Goal: Task Accomplishment & Management: Complete application form

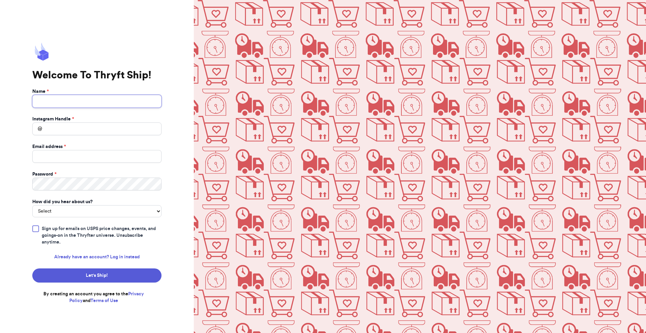
click at [74, 105] on input "Name *" at bounding box center [96, 101] width 129 height 13
type input "Abdul Rehman"
type input "s.abderrehman@gmail.com"
click at [106, 126] on input "Instagram Handle *" at bounding box center [96, 129] width 129 height 13
drag, startPoint x: 78, startPoint y: 129, endPoint x: 47, endPoint y: 130, distance: 30.3
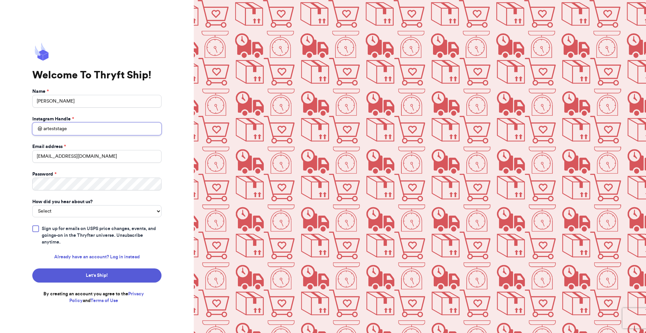
click at [47, 130] on input "arteststage" at bounding box center [96, 129] width 129 height 13
type input "arprod"
click at [66, 213] on select "Select You reached out to me directly I saw another business post about Thryft …" at bounding box center [96, 211] width 129 height 12
select select "you_reached_out_to_me"
click at [32, 205] on select "Select You reached out to me directly I saw another business post about Thryft …" at bounding box center [96, 211] width 129 height 12
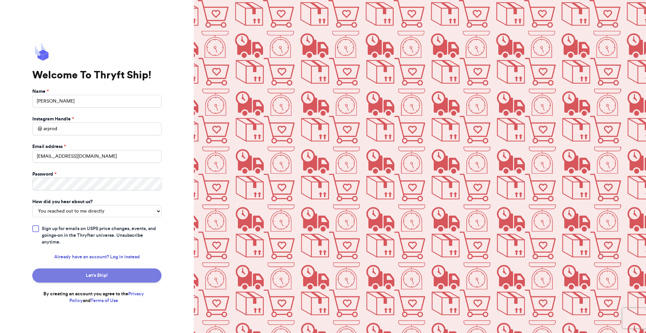
click at [85, 276] on button "Let's Ship!" at bounding box center [96, 276] width 129 height 14
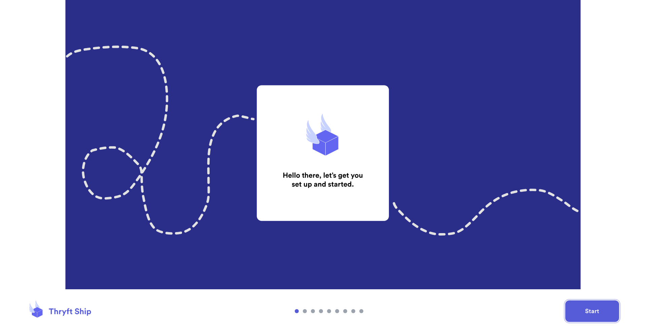
click at [589, 312] on button "Start" at bounding box center [593, 312] width 54 height 22
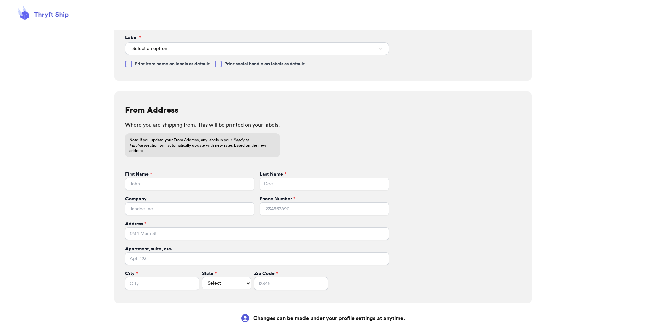
scroll to position [79, 0]
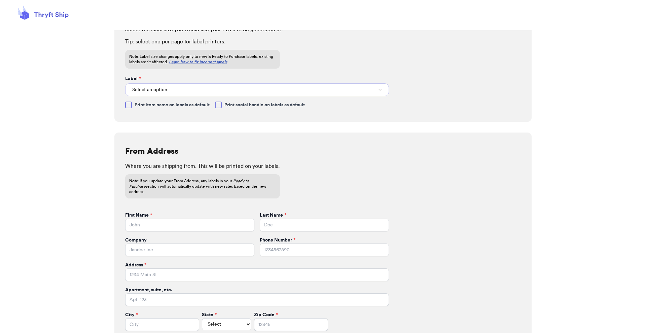
click at [200, 89] on button "Select an option" at bounding box center [257, 89] width 264 height 13
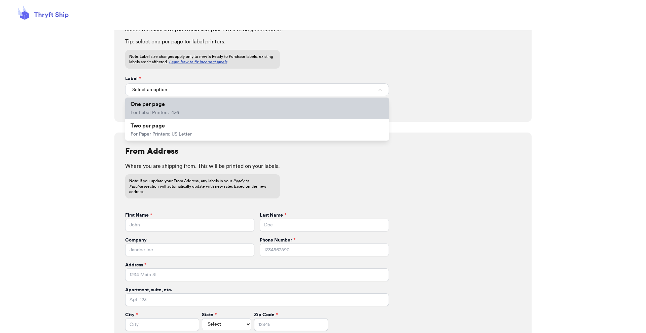
click at [196, 112] on li "One per page For Label Printers: 4x6" at bounding box center [257, 109] width 264 height 22
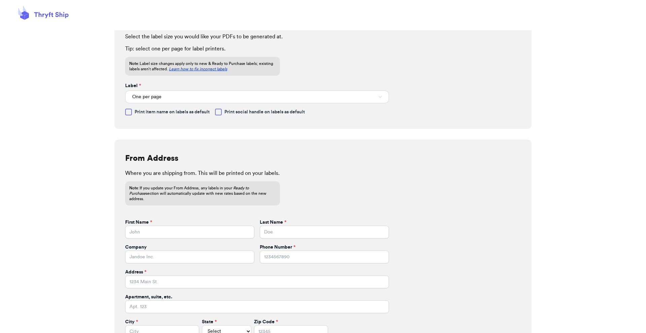
scroll to position [65, 0]
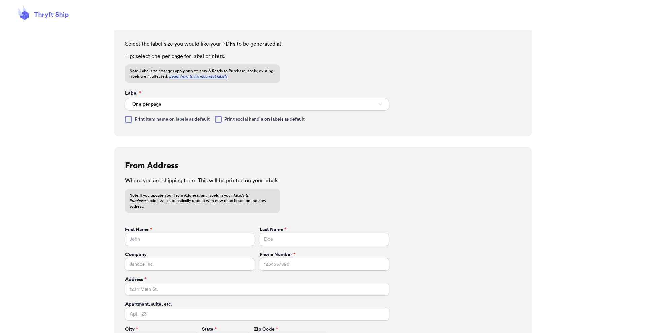
click at [192, 122] on span "Print item name on labels as default" at bounding box center [172, 119] width 75 height 7
click at [0, 0] on input "Print item name on labels as default" at bounding box center [0, 0] width 0 height 0
click at [216, 122] on div at bounding box center [218, 119] width 7 height 7
click at [0, 0] on input "Print social handle on labels as default" at bounding box center [0, 0] width 0 height 0
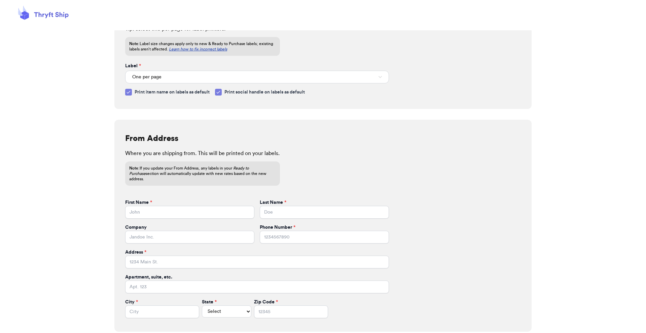
scroll to position [140, 0]
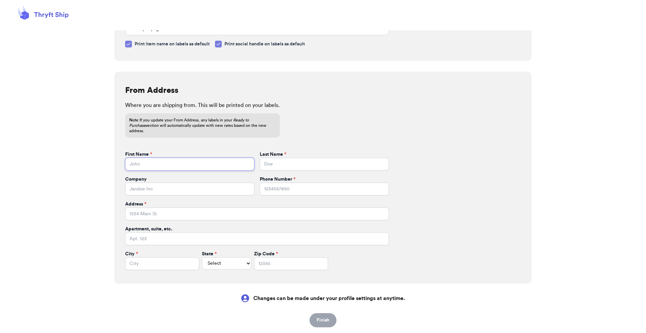
click at [168, 161] on input "First Name *" at bounding box center [189, 164] width 129 height 13
type input "Ross"
type input "Geller"
type input "4245209753"
type input "3295 Hershell Hollow Road"
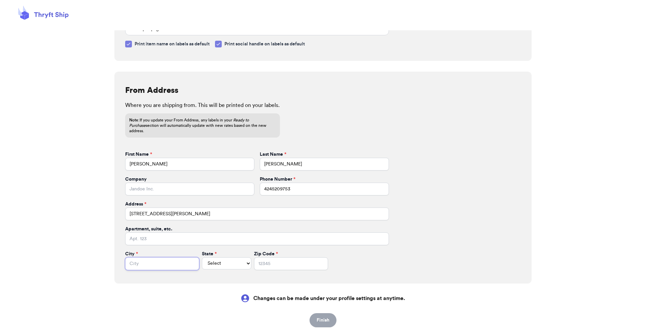
type input "Los Angeles"
type input "93013"
click at [193, 183] on input "Company" at bounding box center [189, 189] width 129 height 13
type input "Books"
click at [202, 258] on select "Select AL AK AZ AR CA CO CT DE DC FL GA HI ID IL IN IA KS KY LA ME MD MA MI MN …" at bounding box center [226, 264] width 49 height 12
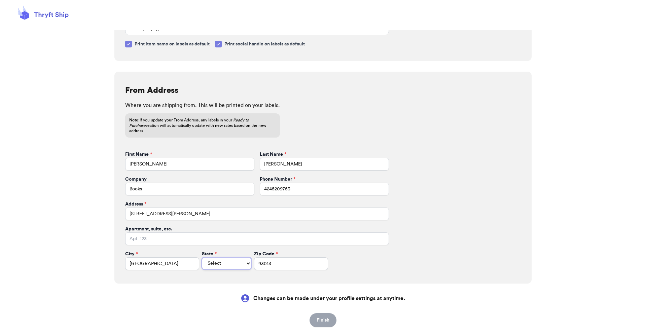
select select "CA"
click at [202, 258] on select "Select AL AK AZ AR CA CO CT DE DC FL GA HI ID IL IN IA KS KY LA ME MD MA MI MN …" at bounding box center [226, 264] width 49 height 12
click at [307, 272] on div "From Address Where you are shipping from. This will be printed on your labels. …" at bounding box center [322, 178] width 417 height 212
drag, startPoint x: 261, startPoint y: 183, endPoint x: 333, endPoint y: 185, distance: 72.1
click at [333, 185] on input "4245209753" at bounding box center [324, 189] width 129 height 13
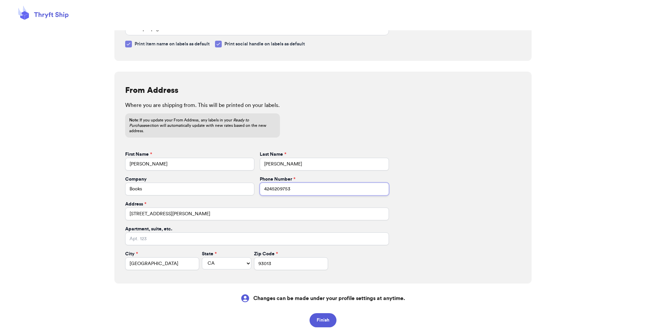
type input "3224668896"
click at [262, 184] on input "3224668896" at bounding box center [324, 189] width 129 height 13
click at [320, 317] on button "Finish" at bounding box center [323, 320] width 27 height 14
select select
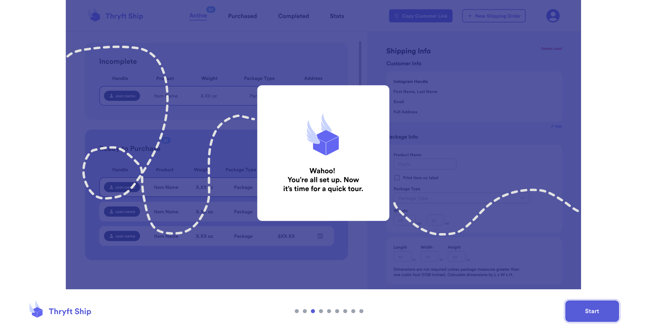
click at [591, 305] on button "Start" at bounding box center [593, 312] width 54 height 22
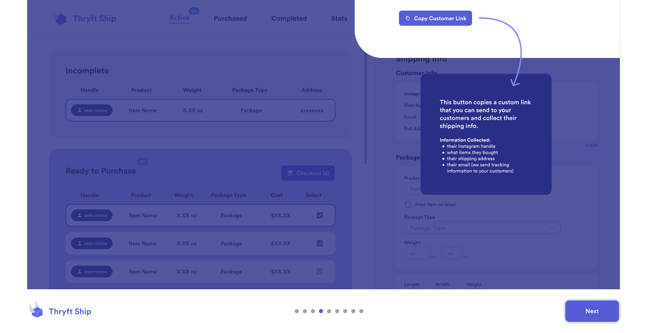
click at [592, 304] on button "Next" at bounding box center [593, 312] width 54 height 22
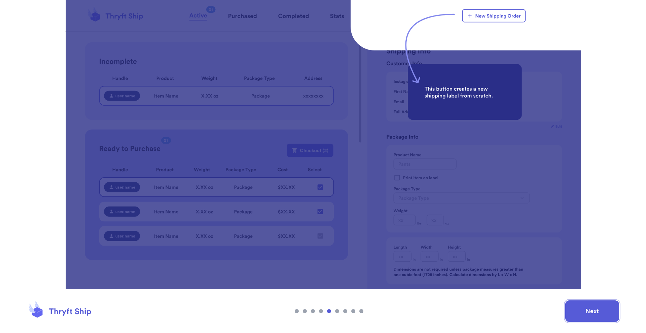
click at [592, 304] on button "Next" at bounding box center [593, 312] width 54 height 22
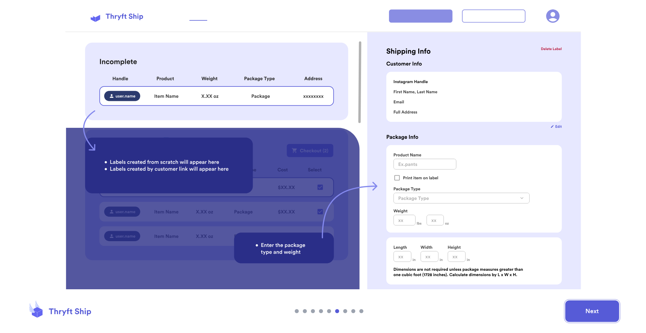
click at [592, 304] on button "Next" at bounding box center [593, 312] width 54 height 22
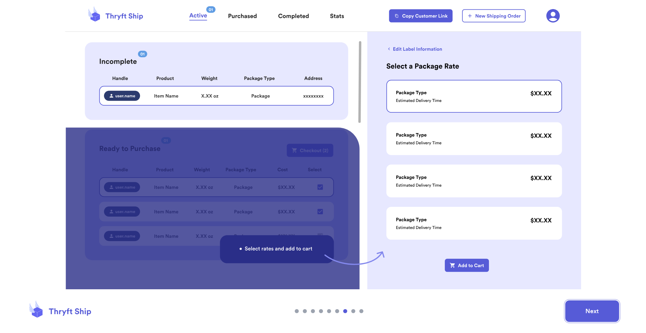
click at [592, 304] on button "Next" at bounding box center [593, 312] width 54 height 22
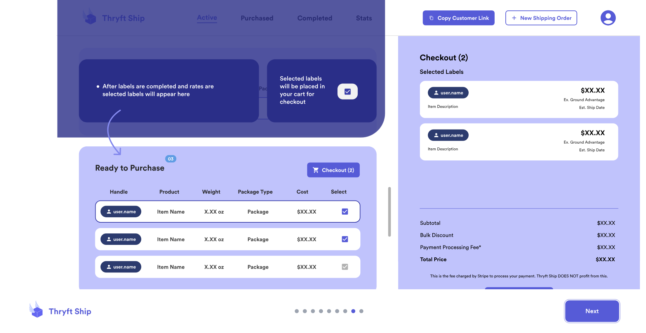
click at [592, 304] on button "Next" at bounding box center [593, 312] width 54 height 22
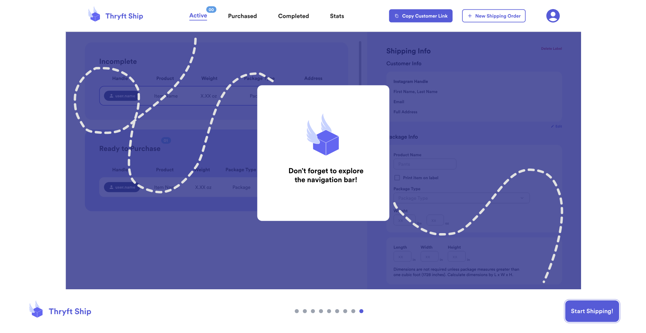
click at [592, 304] on button "Start Shipping!" at bounding box center [593, 312] width 54 height 22
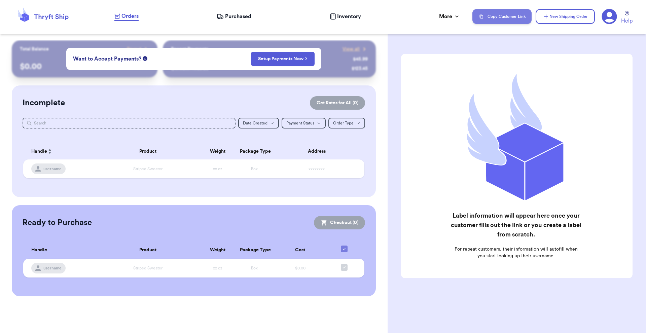
click at [509, 21] on button "Copy Customer Link" at bounding box center [502, 16] width 59 height 15
click at [607, 18] on icon at bounding box center [609, 16] width 15 height 15
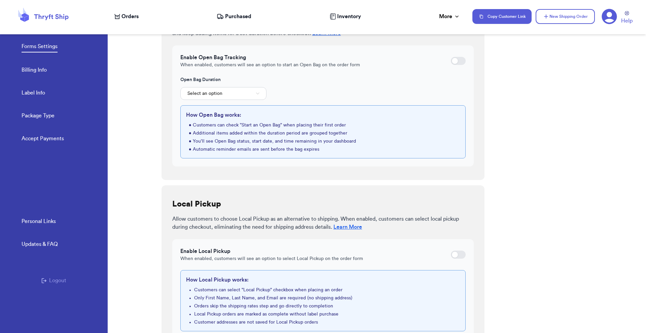
scroll to position [246, 0]
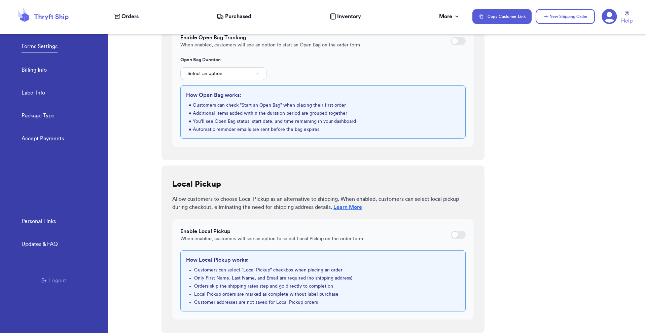
click at [459, 237] on div at bounding box center [458, 235] width 15 height 8
click at [451, 235] on input "checkbox" at bounding box center [451, 235] width 0 height 0
checkbox input "true"
click at [130, 20] on span "Orders" at bounding box center [130, 16] width 17 height 8
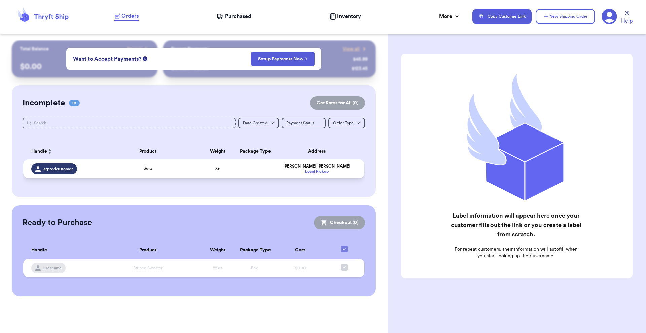
click at [217, 174] on td "oz" at bounding box center [217, 169] width 37 height 19
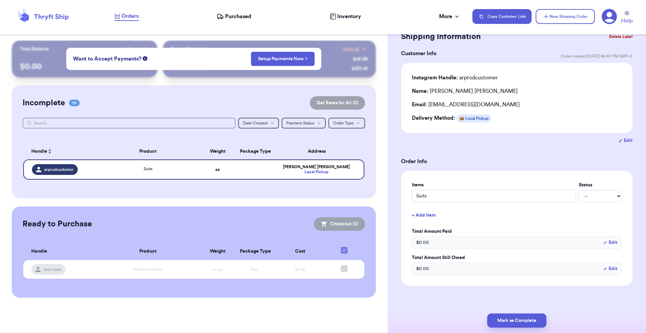
scroll to position [26, 0]
click at [510, 320] on button "Mark as Complete" at bounding box center [516, 321] width 59 height 14
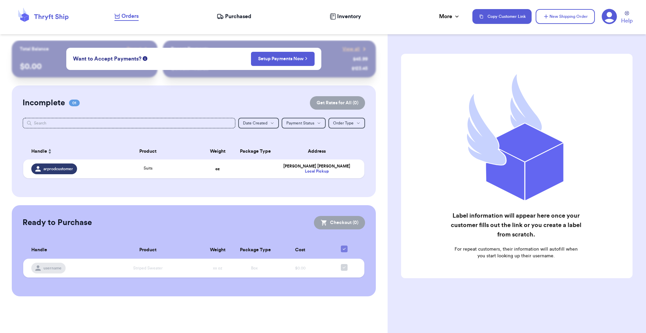
scroll to position [0, 0]
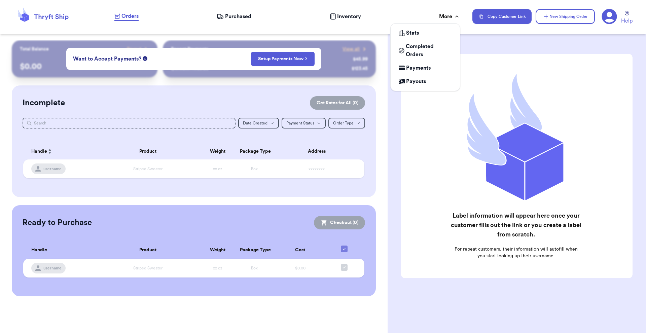
click at [446, 16] on div "More" at bounding box center [449, 16] width 21 height 8
click at [421, 57] on span "Completed Orders" at bounding box center [429, 50] width 46 height 16
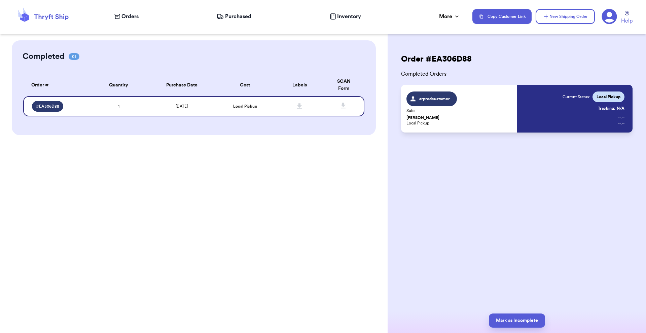
click at [495, 256] on div "Order # EA306D88 Completed Orders arprodcustomer Suits Ross Geller Local Pickup…" at bounding box center [517, 166] width 259 height 333
click at [132, 18] on span "Orders" at bounding box center [130, 16] width 17 height 8
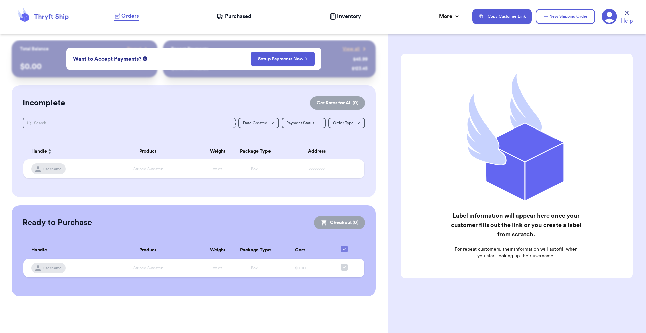
click at [609, 20] on icon at bounding box center [609, 16] width 15 height 15
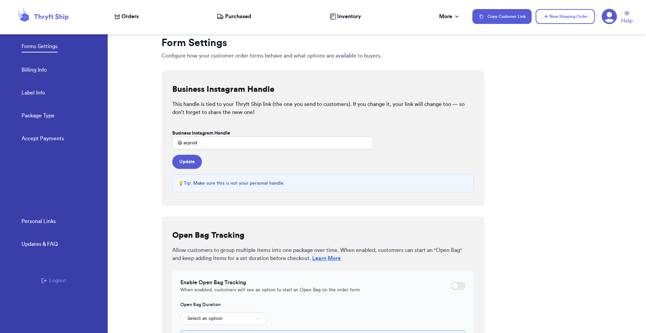
click at [34, 68] on link "Billing Info" at bounding box center [34, 70] width 25 height 9
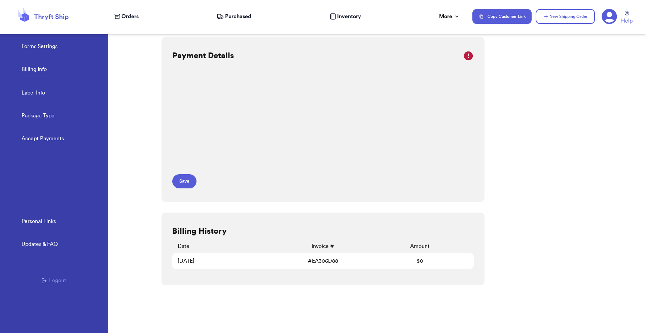
click at [40, 92] on link "Label Info" at bounding box center [34, 93] width 24 height 9
select select "CA"
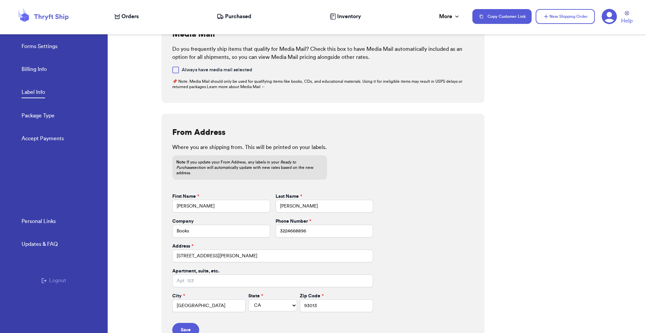
scroll to position [200, 0]
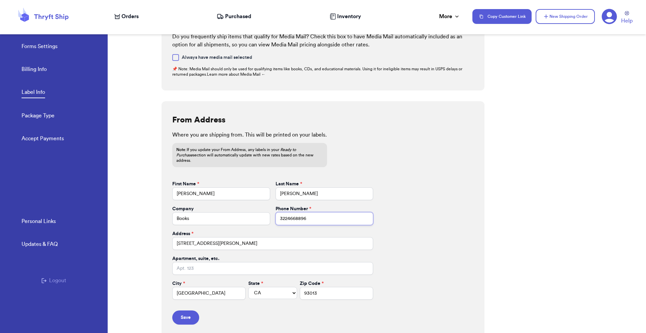
drag, startPoint x: 279, startPoint y: 215, endPoint x: 324, endPoint y: 215, distance: 45.1
click at [324, 215] on input "3224668896" at bounding box center [325, 218] width 98 height 13
paste input "41573071"
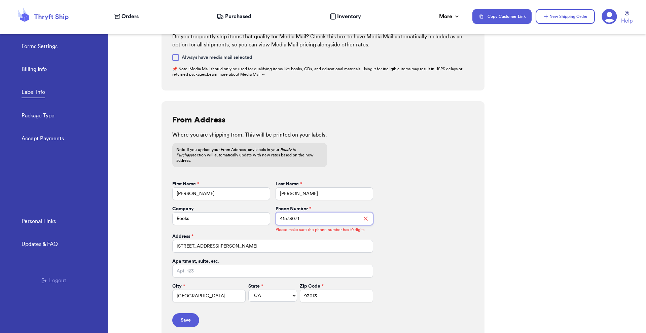
click at [278, 216] on input "41573071" at bounding box center [325, 218] width 98 height 13
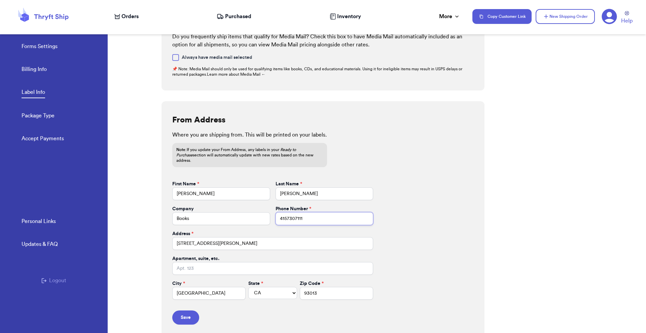
type input "4157307111"
click at [189, 311] on button "Save" at bounding box center [185, 318] width 27 height 14
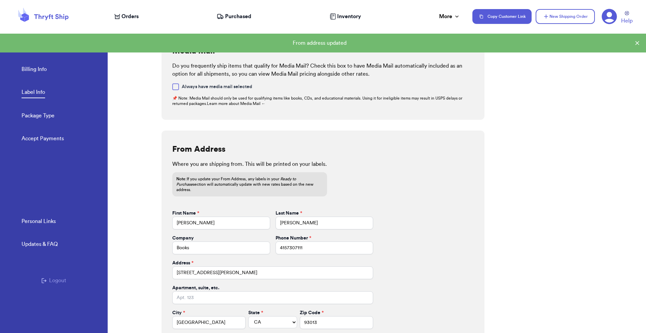
scroll to position [170, 0]
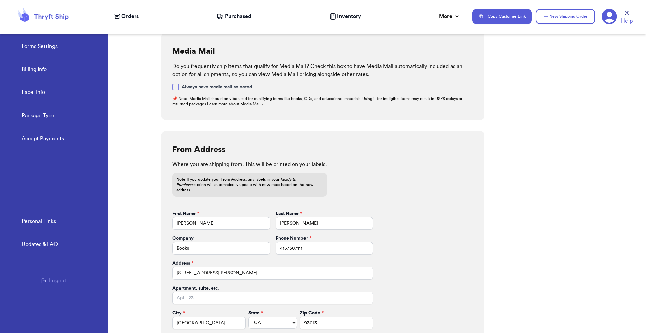
click at [37, 117] on link "Package Type" at bounding box center [38, 116] width 33 height 9
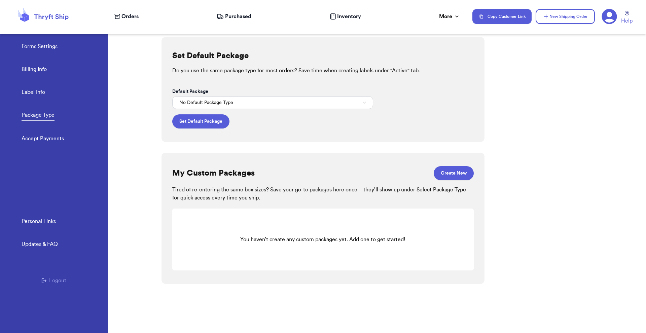
click at [48, 45] on link "Forms Settings" at bounding box center [40, 46] width 36 height 9
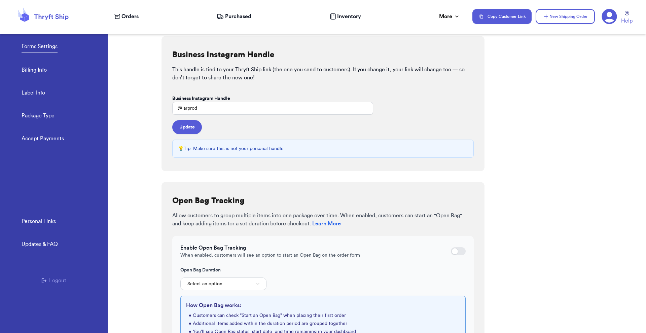
scroll to position [31, 0]
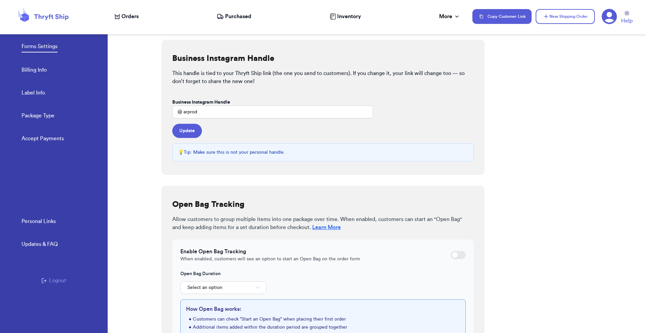
click at [41, 71] on link "Billing Info" at bounding box center [34, 70] width 25 height 9
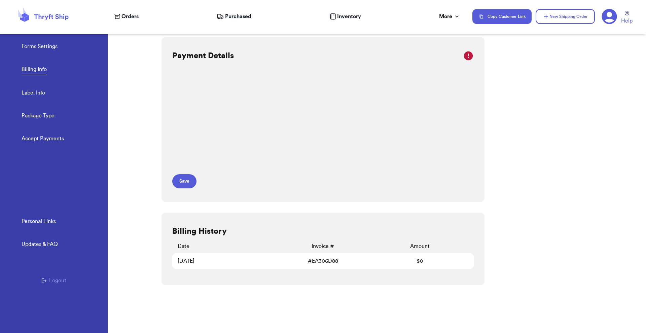
click at [37, 89] on link "Label Info" at bounding box center [34, 93] width 24 height 9
select select "CA"
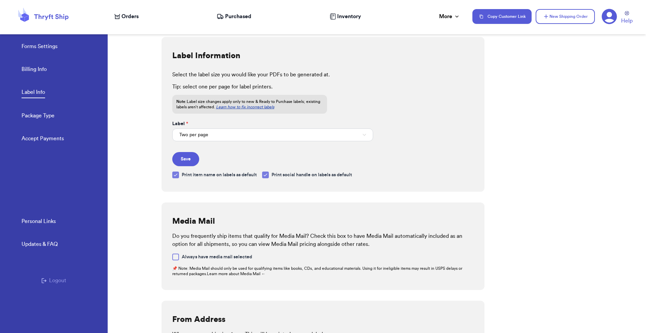
click at [136, 15] on span "Orders" at bounding box center [130, 16] width 17 height 8
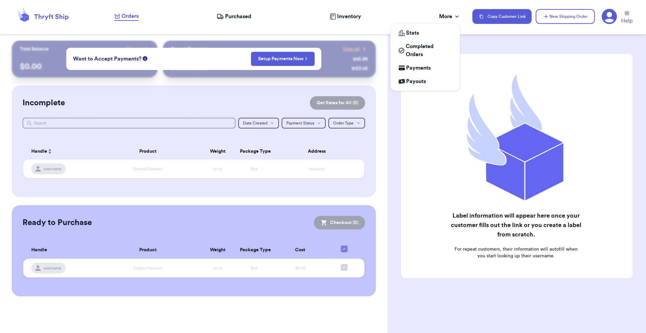
click at [445, 17] on div "More" at bounding box center [449, 16] width 21 height 8
click at [434, 50] on span "Completed Orders" at bounding box center [429, 50] width 46 height 16
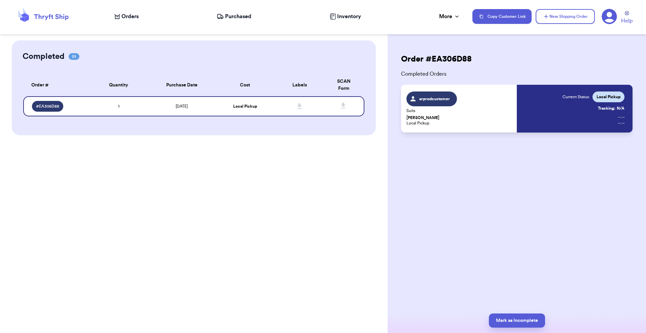
click at [495, 215] on div "Order # EA306D88 Completed Orders arprodcustomer Suits Ross Geller Local Pickup…" at bounding box center [517, 166] width 259 height 333
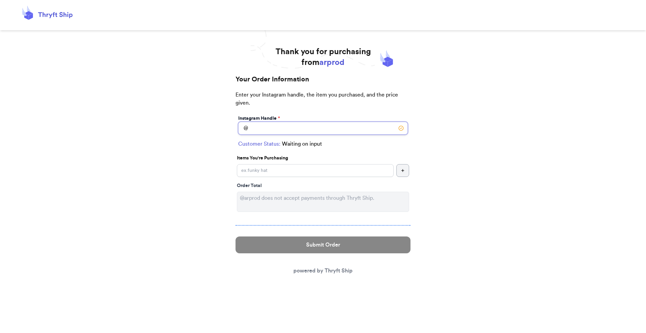
click at [312, 127] on input "Instagram Handle *" at bounding box center [323, 128] width 170 height 13
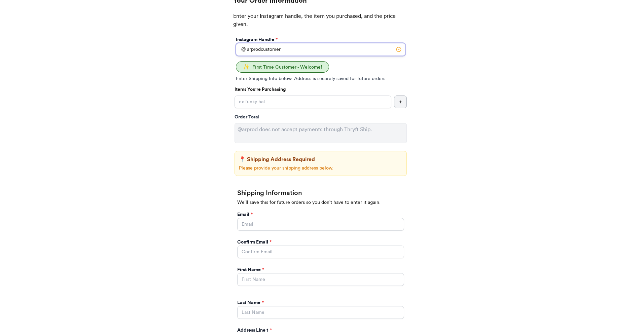
scroll to position [56, 0]
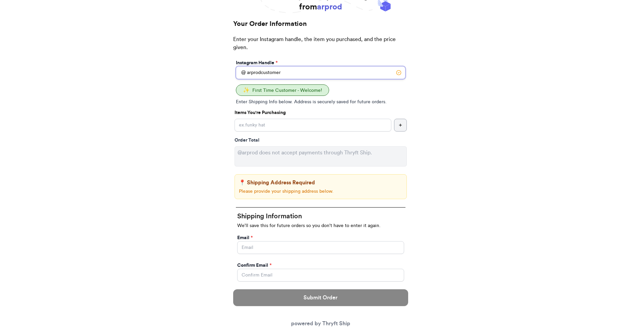
type input "arprodcustomer"
drag, startPoint x: 303, startPoint y: 71, endPoint x: 196, endPoint y: 72, distance: 106.7
click at [196, 72] on div "Thank you for purchasing from arprod Your Order Information Enter your Instagra…" at bounding box center [320, 317] width 641 height 652
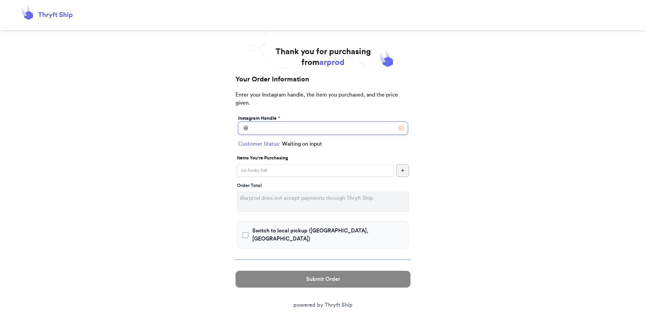
click at [280, 130] on input "Switch to local pickup ([GEOGRAPHIC_DATA], [GEOGRAPHIC_DATA])" at bounding box center [323, 128] width 170 height 13
paste input "arprodcustomer"
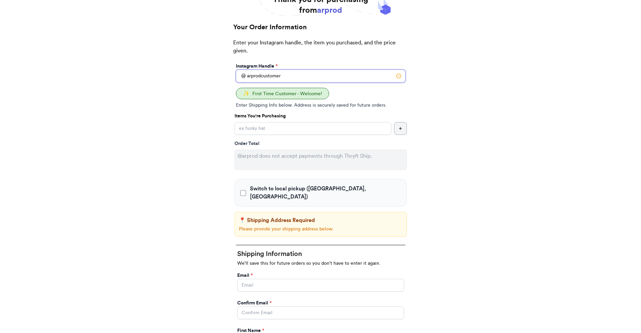
scroll to position [57, 0]
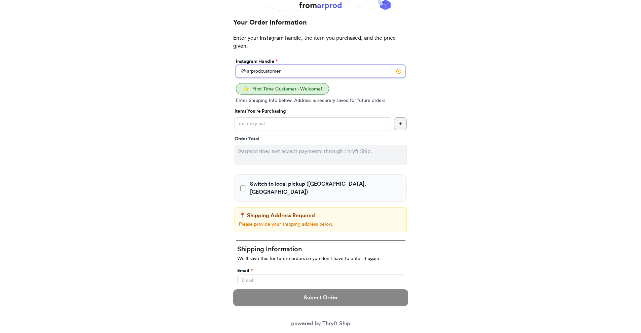
type input "arprodcustomer"
click at [289, 124] on input "Switch to local pickup ([GEOGRAPHIC_DATA], [GEOGRAPHIC_DATA])" at bounding box center [313, 123] width 157 height 13
type input "Suits"
click at [339, 190] on div "Switch to local pickup ([GEOGRAPHIC_DATA], [GEOGRAPHIC_DATA])" at bounding box center [321, 188] width 172 height 28
click at [296, 181] on span "Switch to local pickup ([GEOGRAPHIC_DATA], [GEOGRAPHIC_DATA])" at bounding box center [325, 188] width 151 height 16
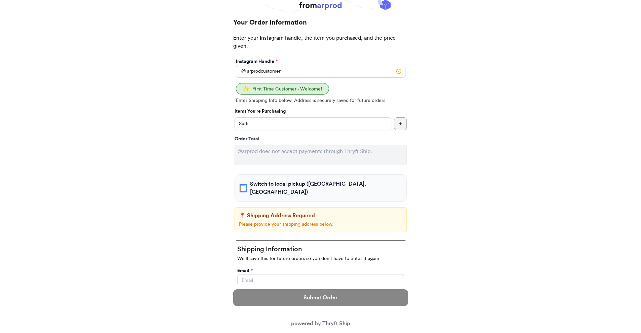
click at [246, 185] on input "Switch to local pickup ([GEOGRAPHIC_DATA], [GEOGRAPHIC_DATA])" at bounding box center [243, 188] width 6 height 7
checkbox input "true"
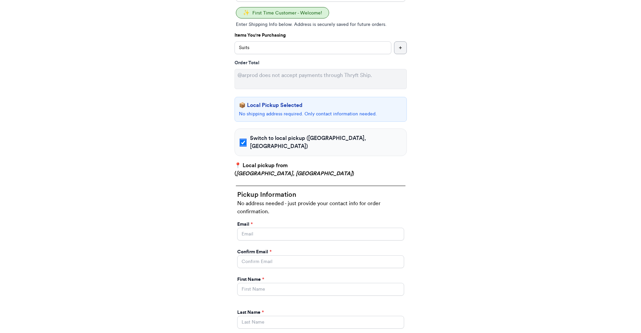
scroll to position [188, 0]
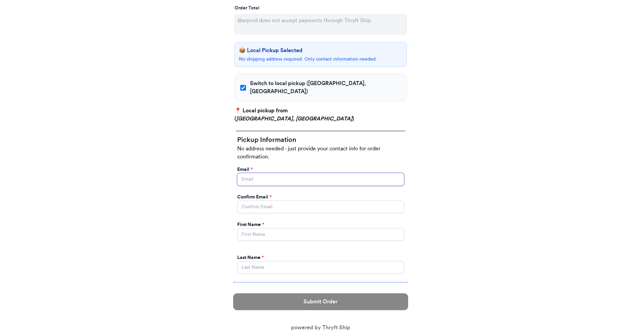
click at [275, 173] on input "Switch to local pickup ([GEOGRAPHIC_DATA], [GEOGRAPHIC_DATA])" at bounding box center [320, 179] width 167 height 13
type input "s.abderrehman@gmail.com"
type input "Abdul"
type input "Rehman"
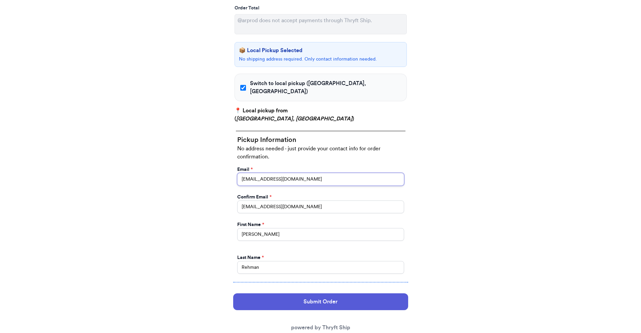
click at [274, 173] on input "s.abderrehman@gmail.com" at bounding box center [320, 179] width 167 height 13
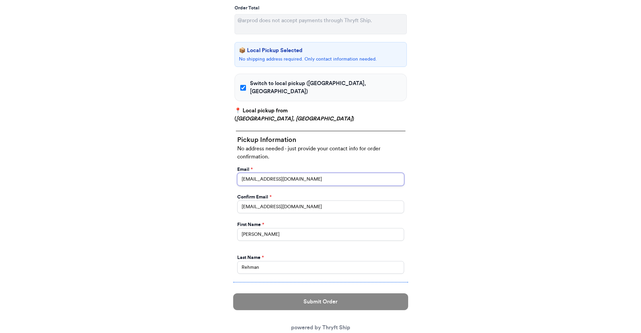
click at [254, 173] on input "abdul@thryftship.com" at bounding box center [320, 179] width 167 height 13
type input "abdul+1@thryftship.com"
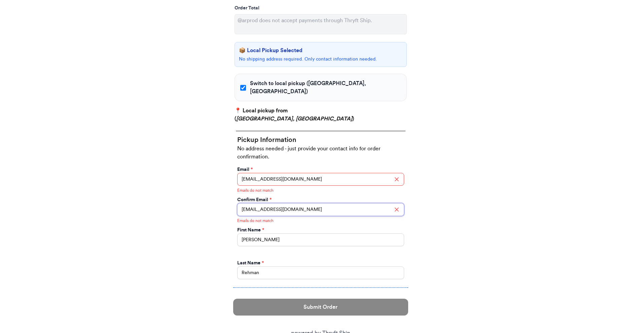
drag, startPoint x: 273, startPoint y: 199, endPoint x: 223, endPoint y: 199, distance: 49.5
click at [223, 199] on div "Thank you for purchasing from arprod Your Order Information Enter your Instagra…" at bounding box center [321, 108] width 202 height 498
type input "abdul+1@gmail.com"
drag, startPoint x: 266, startPoint y: 230, endPoint x: 214, endPoint y: 222, distance: 53.1
click at [214, 222] on div "Thank you for purchasing from arprod Your Order Information Enter your Instagra…" at bounding box center [320, 108] width 641 height 498
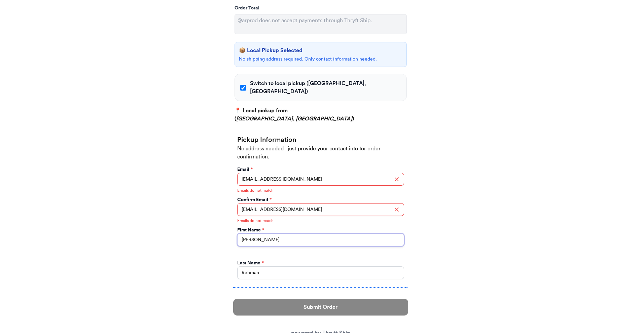
type input "Ross"
drag, startPoint x: 295, startPoint y: 269, endPoint x: 199, endPoint y: 254, distance: 97.4
click at [199, 254] on div "Thank you for purchasing from arprod Your Order Information Enter your Instagra…" at bounding box center [320, 108] width 641 height 498
type input "Geller"
click at [213, 210] on div "Thank you for purchasing from arprod Your Order Information Enter your Instagra…" at bounding box center [320, 108] width 641 height 498
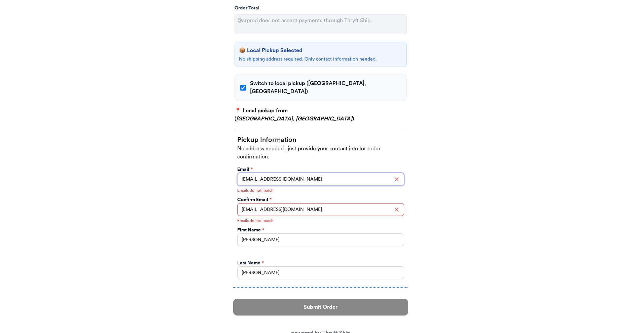
drag, startPoint x: 313, startPoint y: 172, endPoint x: 225, endPoint y: 169, distance: 88.9
click at [225, 169] on div "Thank you for purchasing from arprod Your Order Information Enter your Instagra…" at bounding box center [321, 108] width 202 height 498
drag, startPoint x: 298, startPoint y: 202, endPoint x: 206, endPoint y: 194, distance: 92.2
click at [206, 194] on div "Thank you for purchasing from arprod Your Order Information Enter your Instagra…" at bounding box center [320, 108] width 641 height 498
paste input "thryftship"
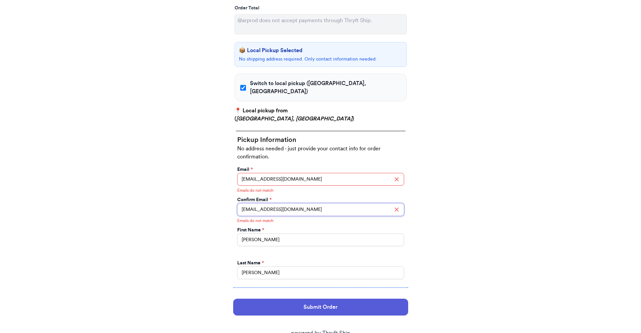
type input "abdul+1@thryftship.com"
click at [207, 196] on div "Thank you for purchasing from arprod Your Order Information Enter your Instagra…" at bounding box center [320, 108] width 641 height 498
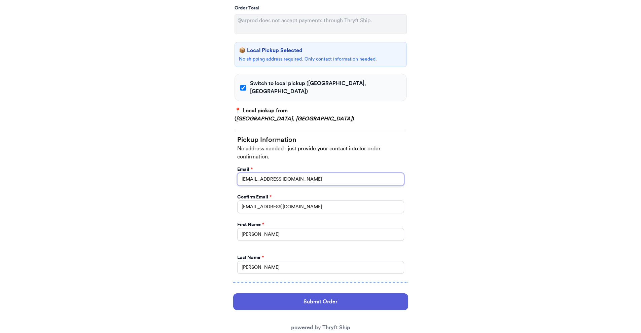
click at [256, 173] on input "abdul+1@thryftship.com" at bounding box center [320, 179] width 167 height 13
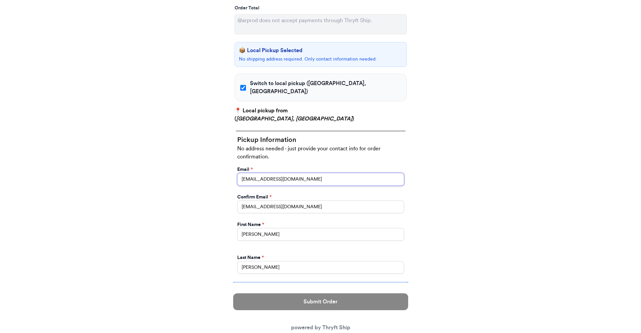
type input "abdul+2@thryftship.com"
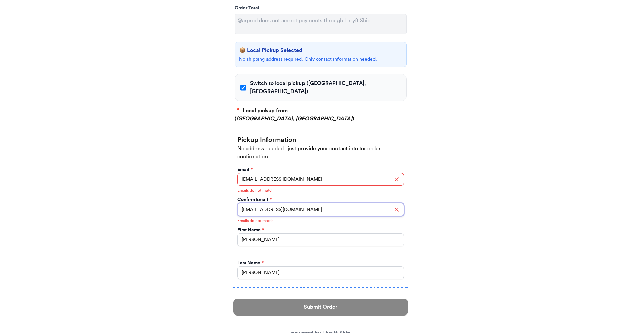
drag, startPoint x: 259, startPoint y: 198, endPoint x: 255, endPoint y: 196, distance: 3.6
click at [255, 203] on input "abdul+1@thryftship.com" at bounding box center [320, 209] width 167 height 13
click at [259, 204] on input "abdul+1@thryftship.com" at bounding box center [320, 209] width 167 height 13
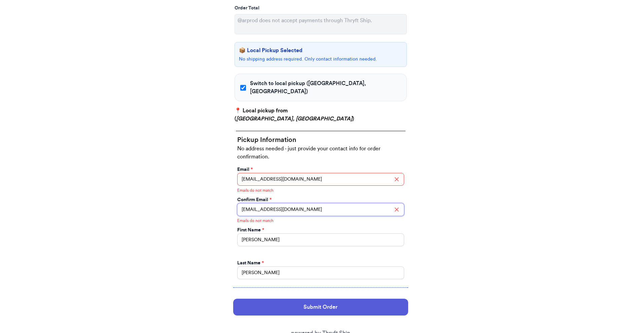
type input "abdul+2@thryftship.com"
click at [168, 229] on div "Thank you for purchasing from arprod Your Order Information Enter your Instagra…" at bounding box center [320, 108] width 641 height 498
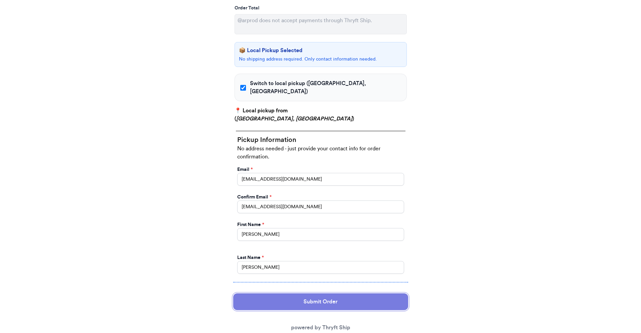
click at [330, 294] on button "Submit Order" at bounding box center [320, 302] width 175 height 17
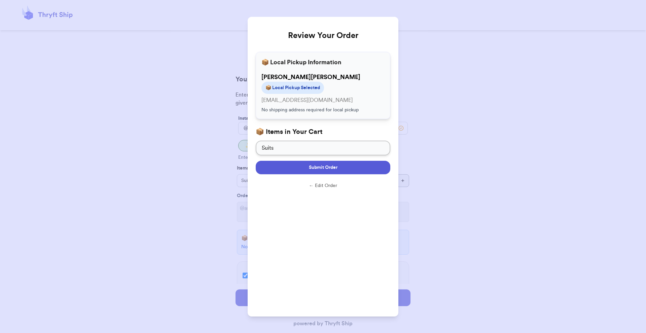
click at [326, 166] on span "Submit Order" at bounding box center [323, 167] width 29 height 7
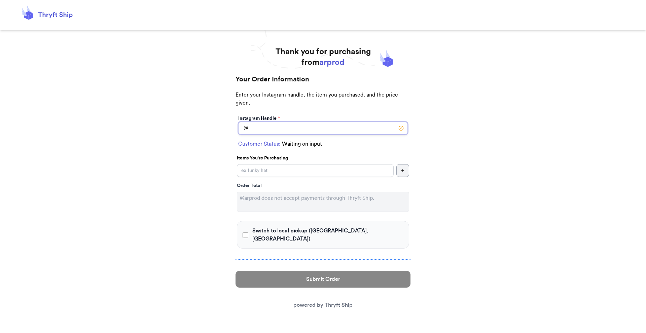
click at [271, 131] on input "Switch to local pickup ([GEOGRAPHIC_DATA], [GEOGRAPHIC_DATA])" at bounding box center [323, 128] width 170 height 13
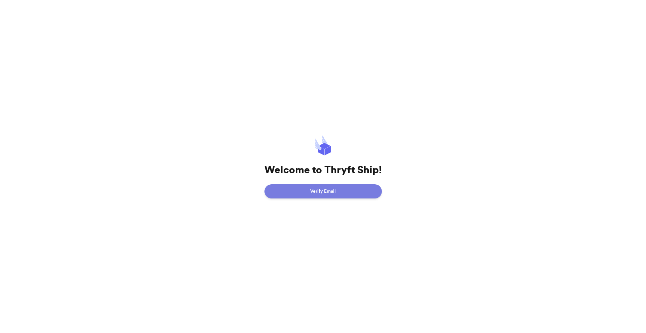
click at [294, 194] on button "Verify Email" at bounding box center [323, 191] width 117 height 14
